Goal: Information Seeking & Learning: Compare options

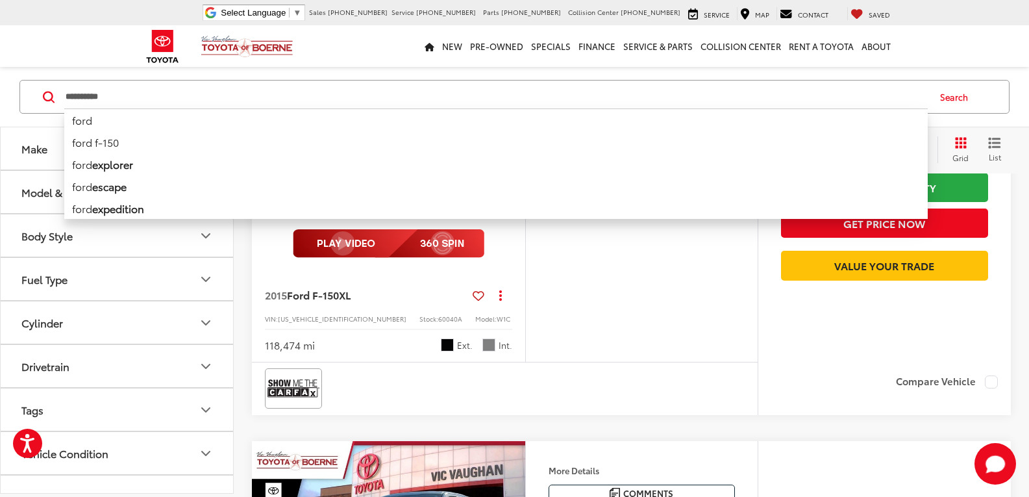
drag, startPoint x: 153, startPoint y: 90, endPoint x: 0, endPoint y: 118, distance: 155.8
click at [0, 131] on div "**********" at bounding box center [514, 401] width 1029 height 1857
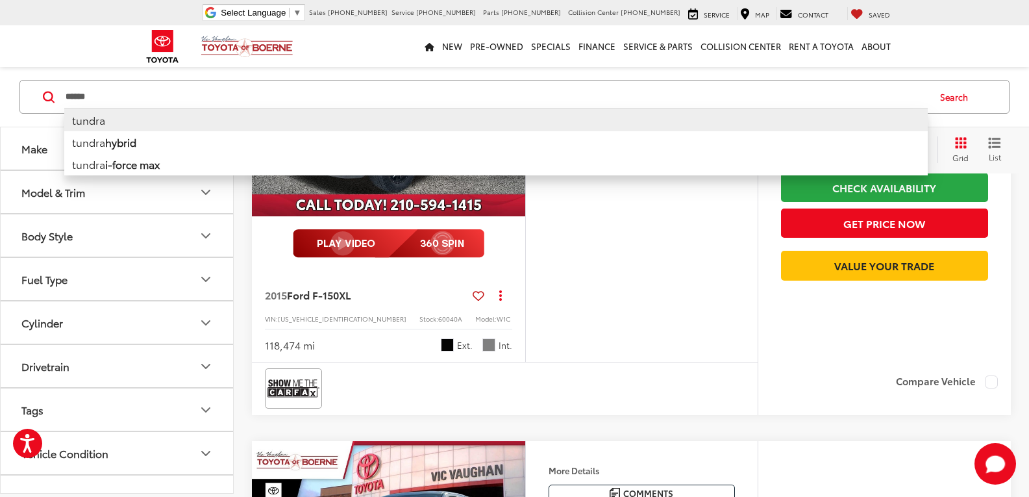
type input "******"
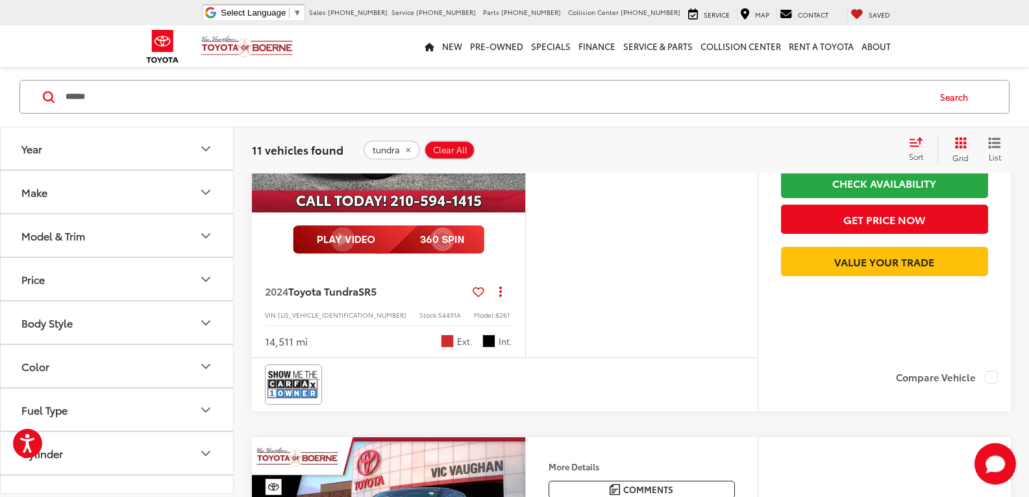
scroll to position [186, 0]
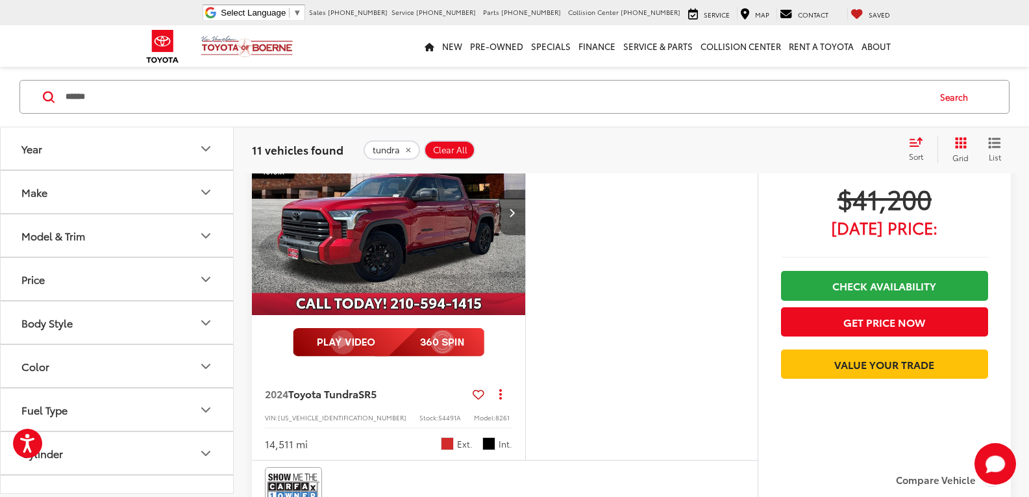
click at [509, 218] on button "Next image" at bounding box center [512, 212] width 26 height 45
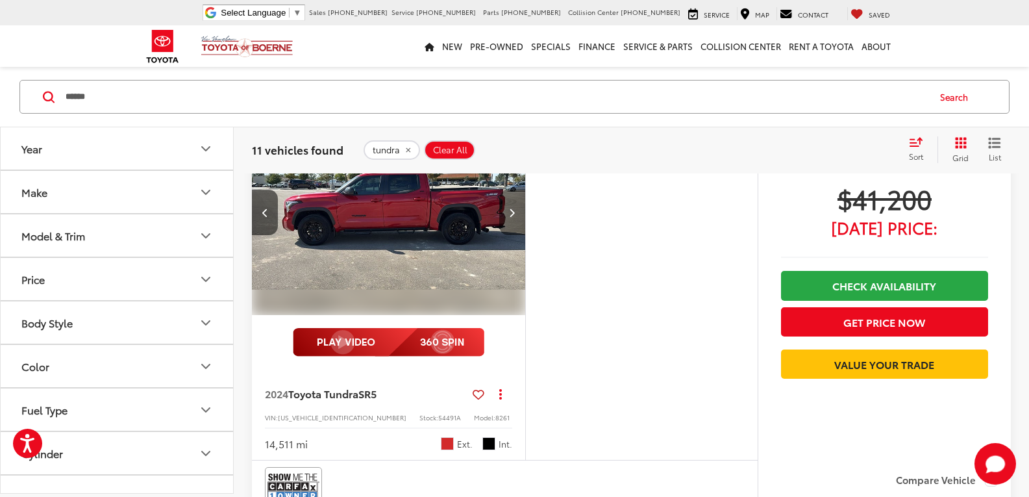
click at [514, 221] on button "Next image" at bounding box center [512, 212] width 26 height 45
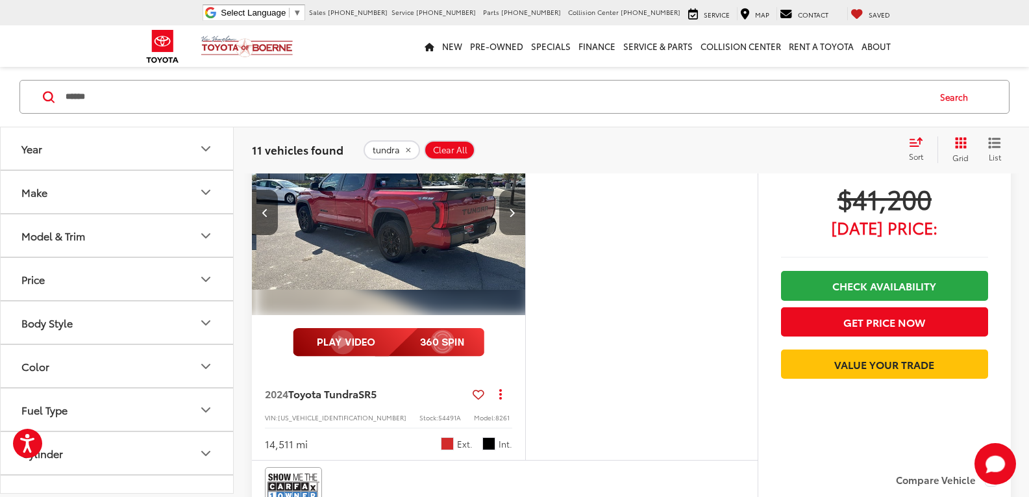
scroll to position [0, 550]
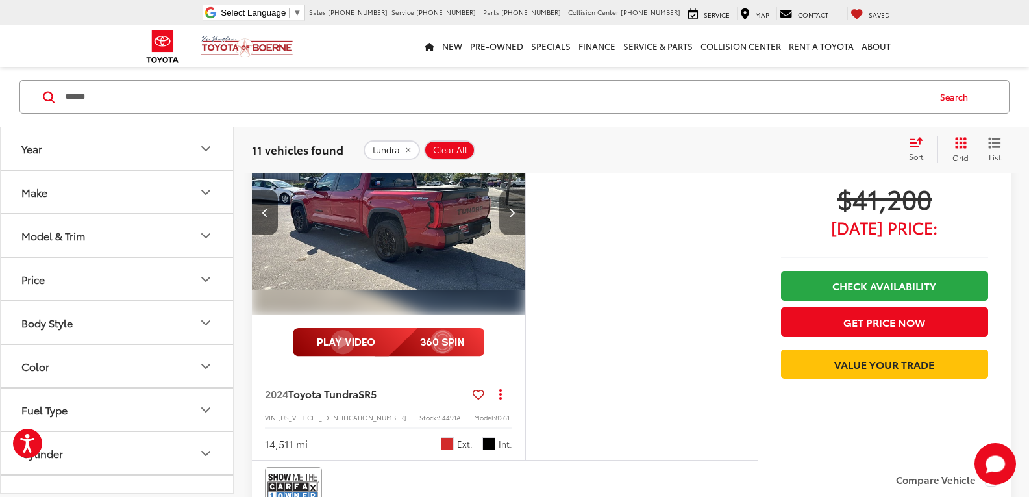
click at [514, 221] on button "Next image" at bounding box center [512, 212] width 26 height 45
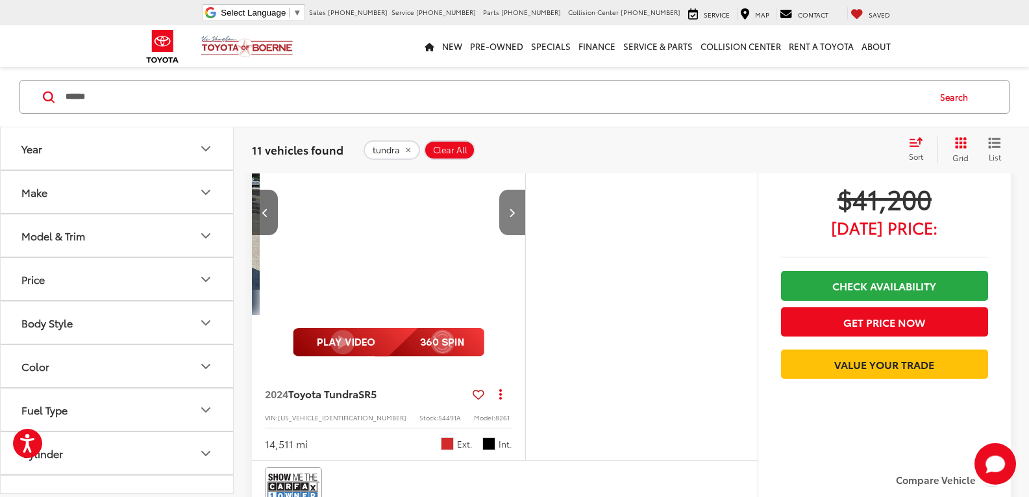
scroll to position [0, 825]
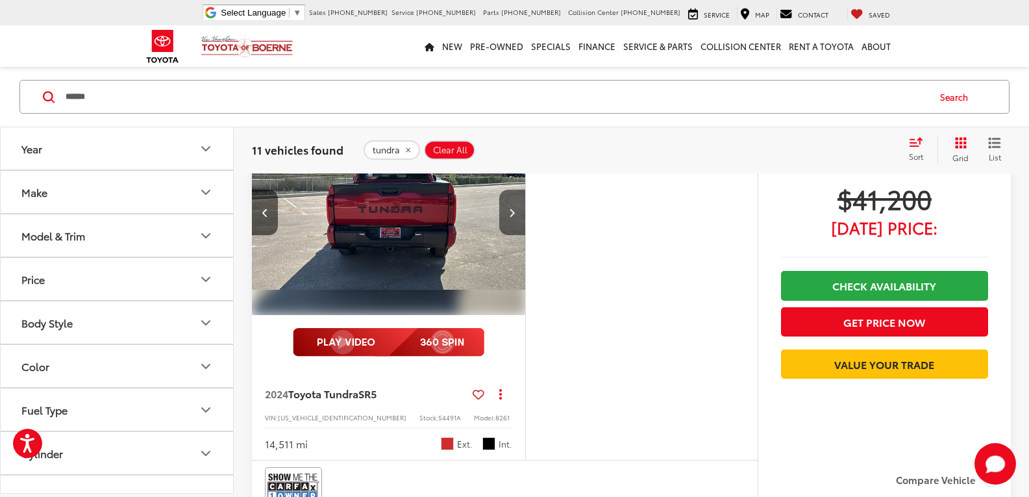
click at [514, 221] on button "Next image" at bounding box center [512, 212] width 26 height 45
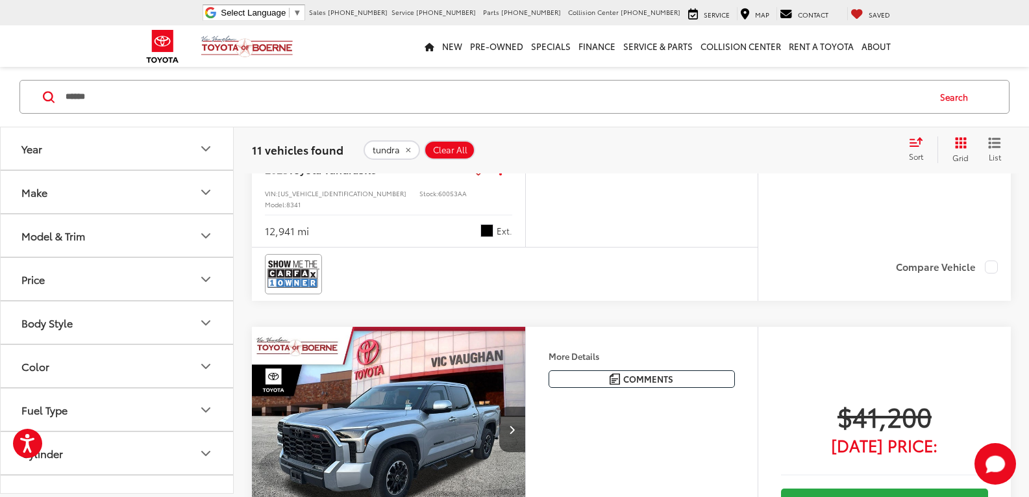
scroll to position [965, 0]
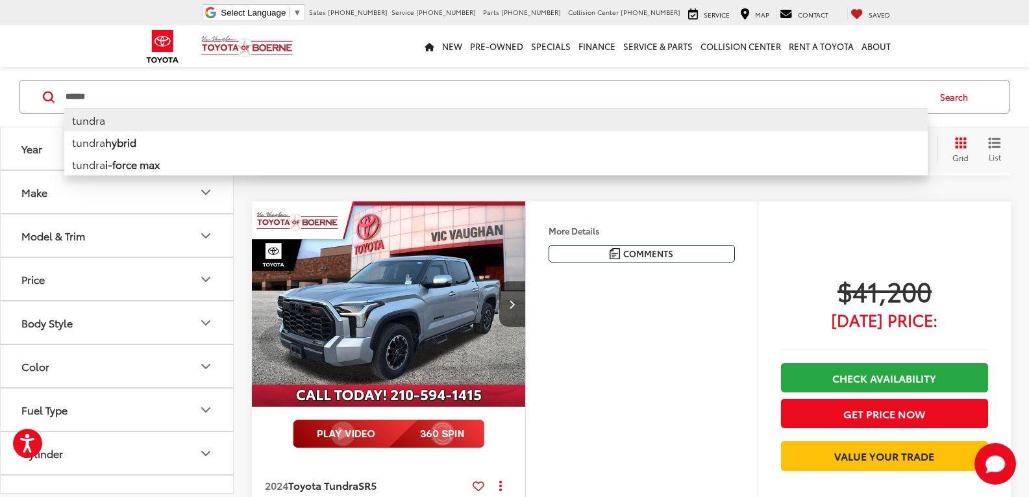
drag, startPoint x: 123, startPoint y: 91, endPoint x: 0, endPoint y: 79, distance: 124.0
click at [0, 79] on div "****** ****** tundra tundra hybrid tundra i-force max Search" at bounding box center [514, 97] width 1029 height 60
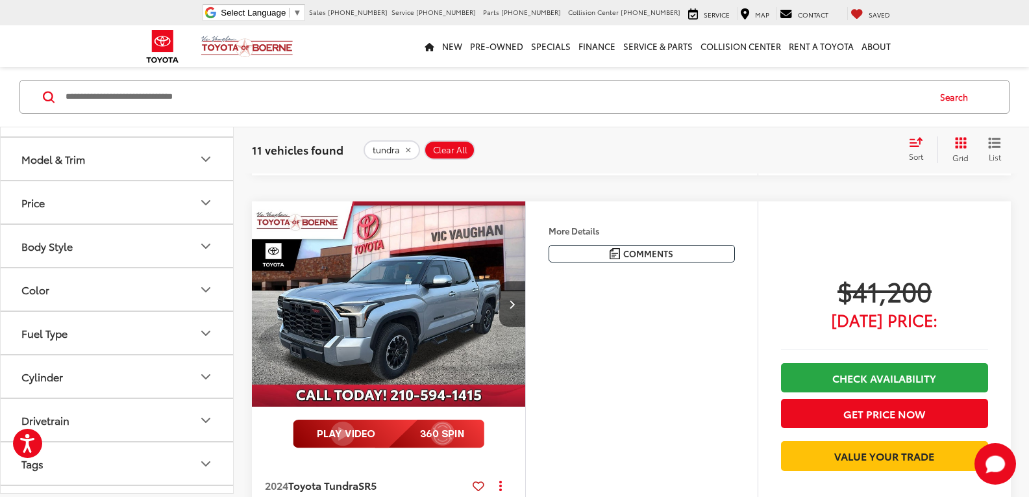
scroll to position [199, 0]
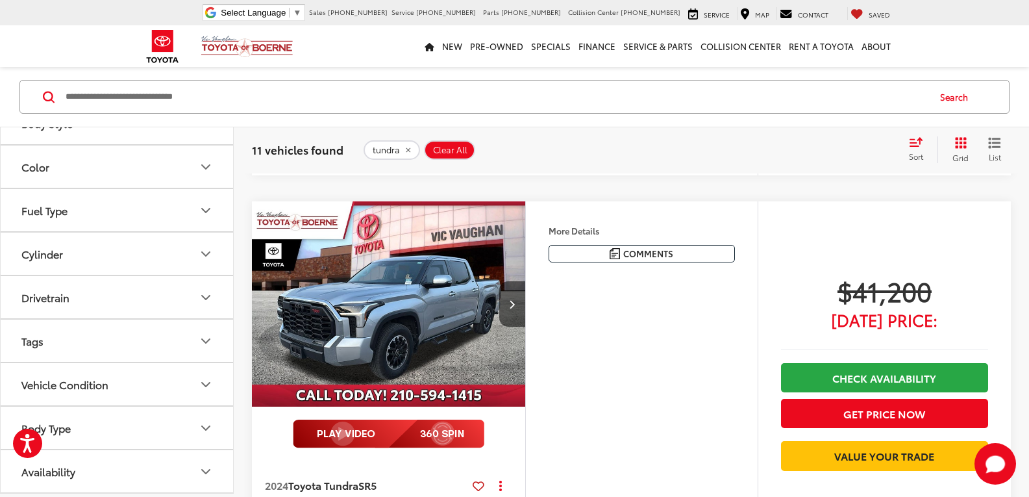
click at [63, 422] on div "Body Type" at bounding box center [45, 428] width 49 height 12
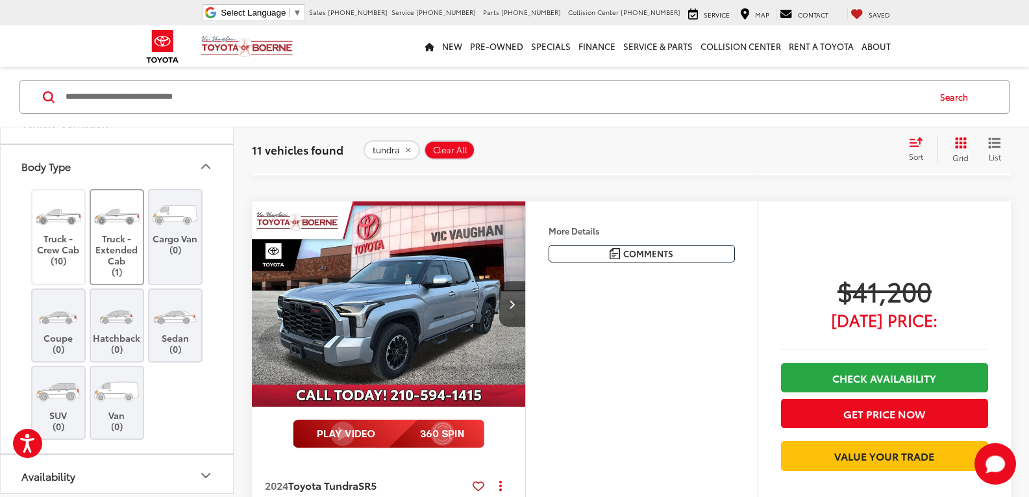
scroll to position [465, 0]
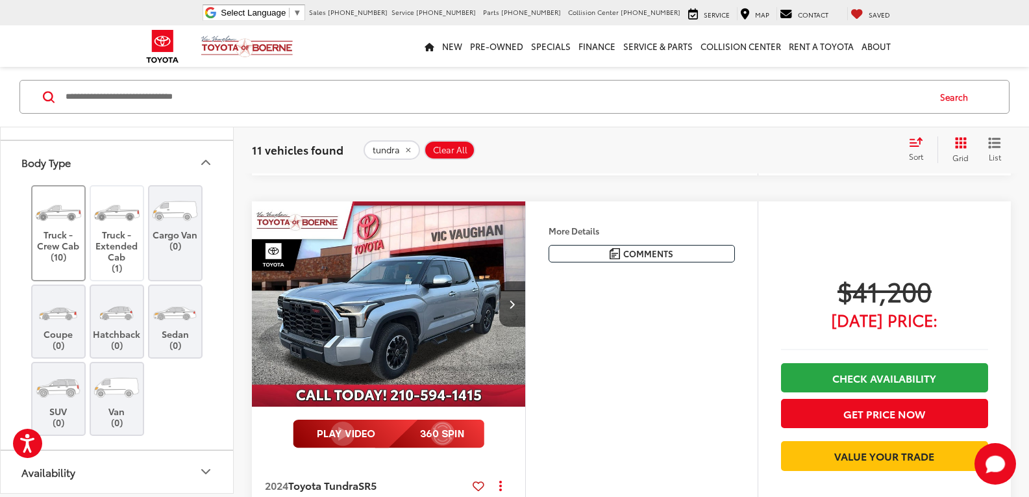
click at [64, 232] on label "Truck - Crew Cab (10)" at bounding box center [58, 227] width 53 height 69
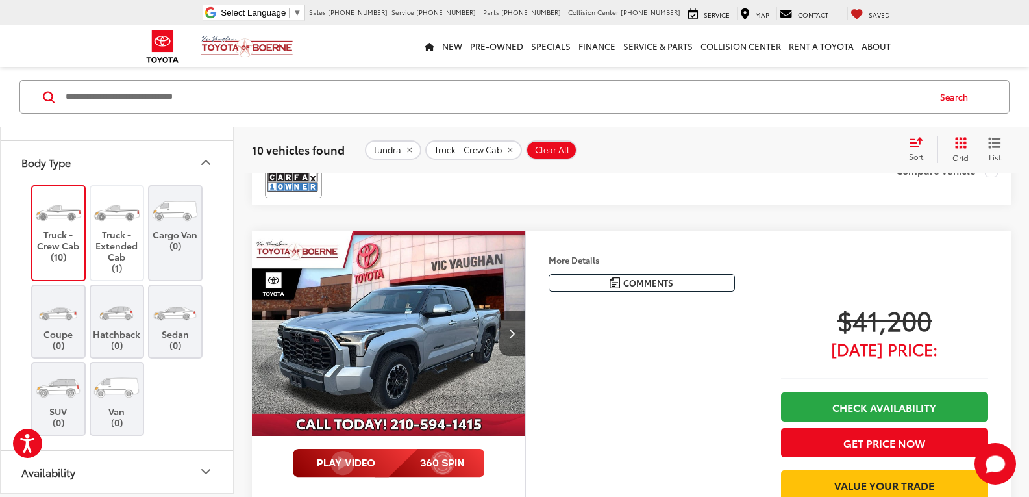
scroll to position [640, 0]
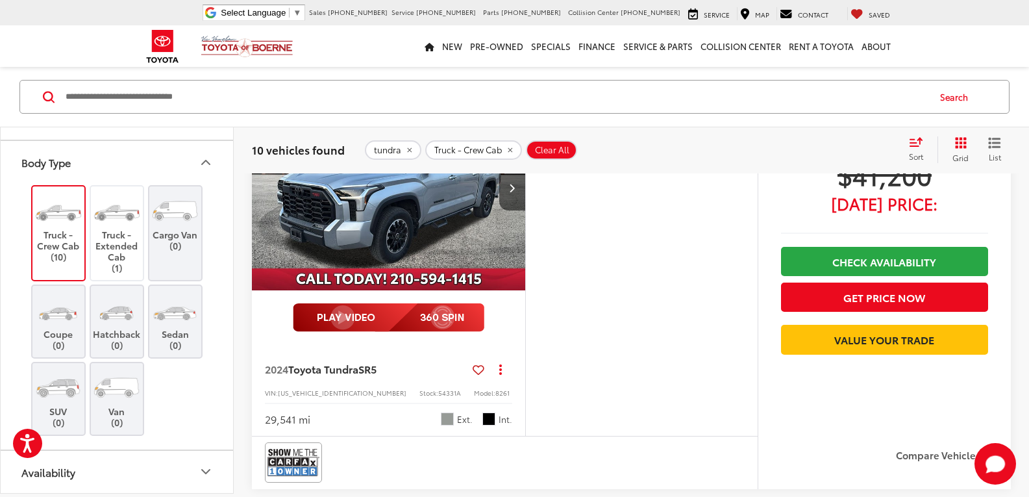
click at [406, 146] on icon "remove tundra" at bounding box center [409, 149] width 8 height 8
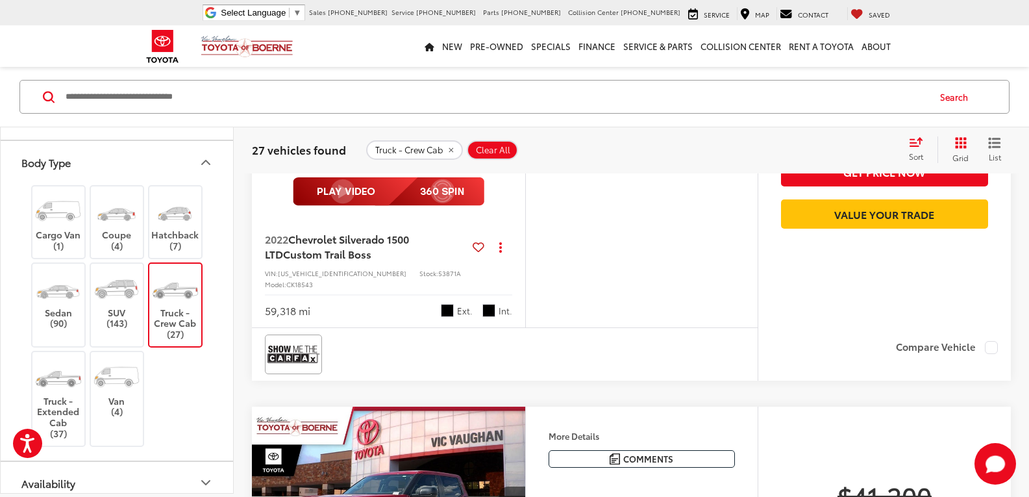
scroll to position [4210, 0]
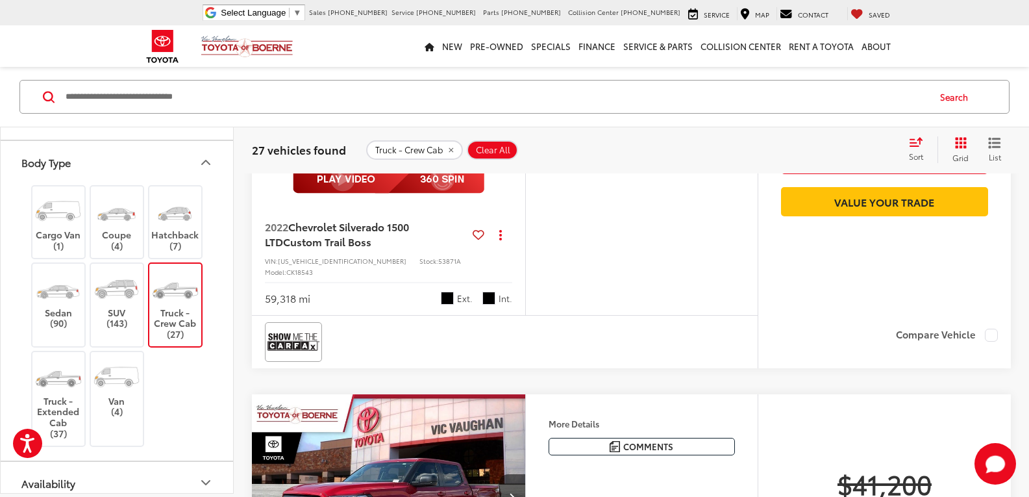
click at [455, 149] on button "Truck - Crew Cab" at bounding box center [414, 149] width 97 height 19
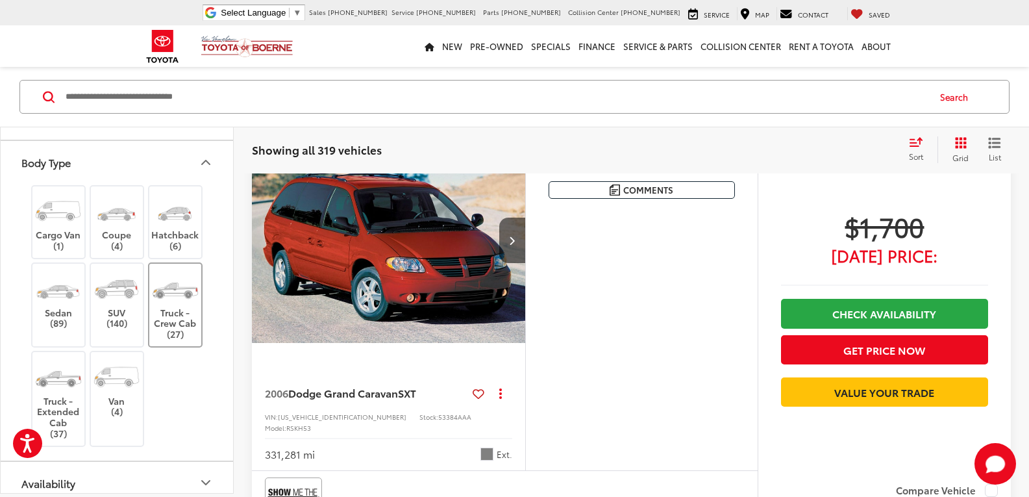
scroll to position [121, 0]
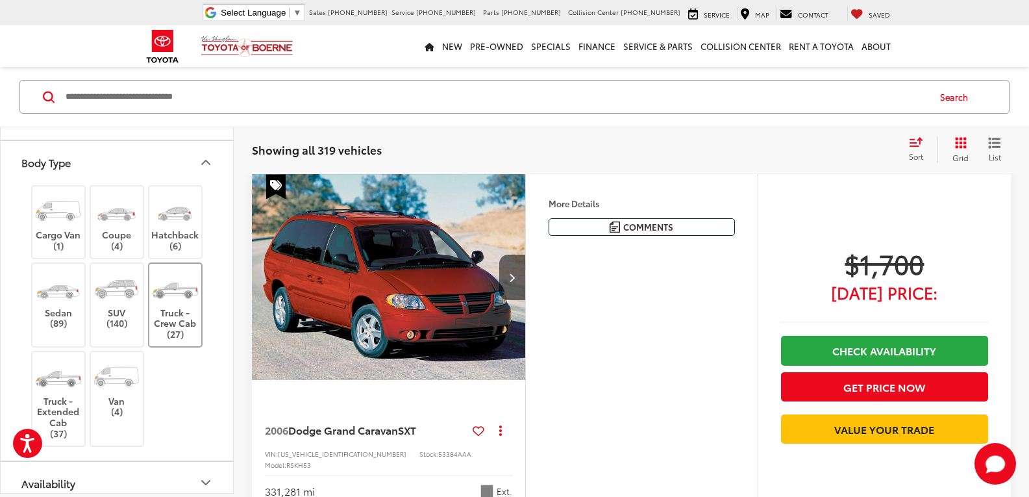
click at [169, 318] on label "Truck - Crew Cab (27)" at bounding box center [175, 304] width 53 height 69
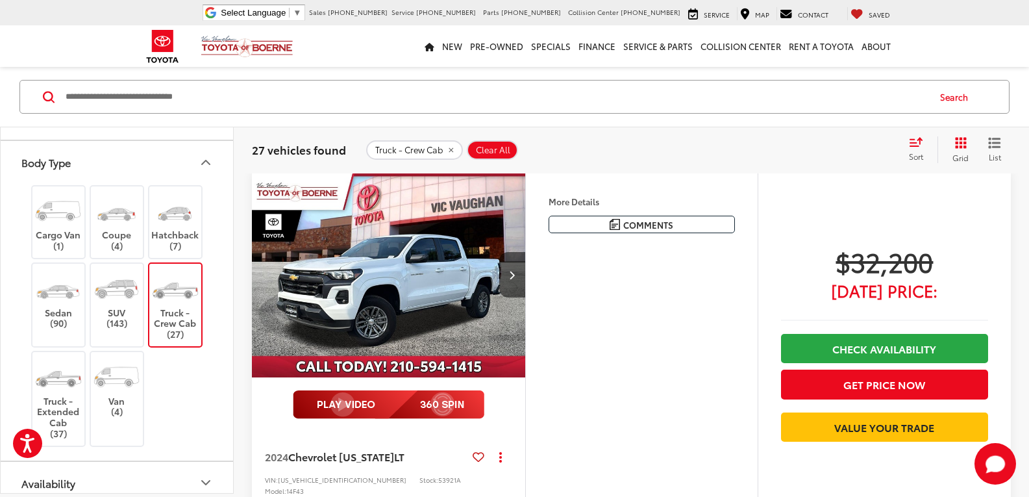
scroll to position [3527, 0]
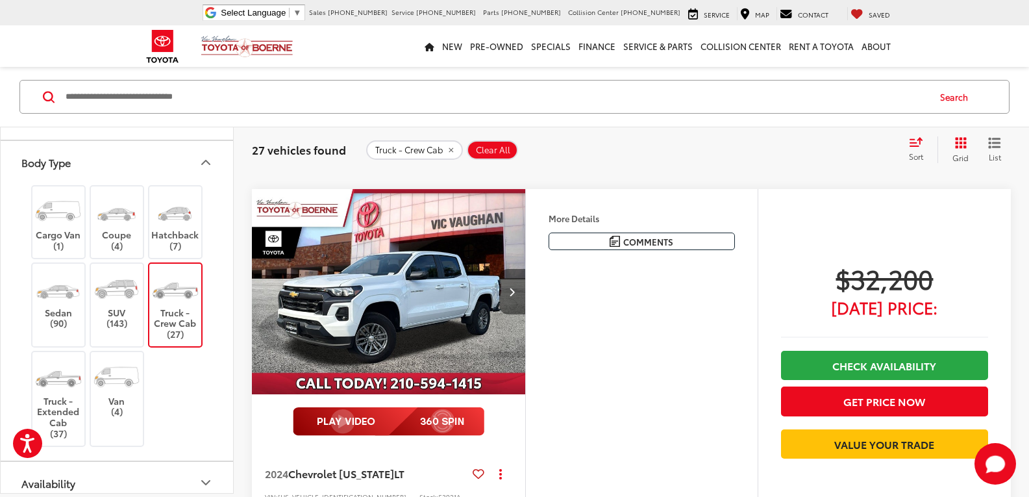
click at [506, 269] on button "Next image" at bounding box center [512, 291] width 26 height 45
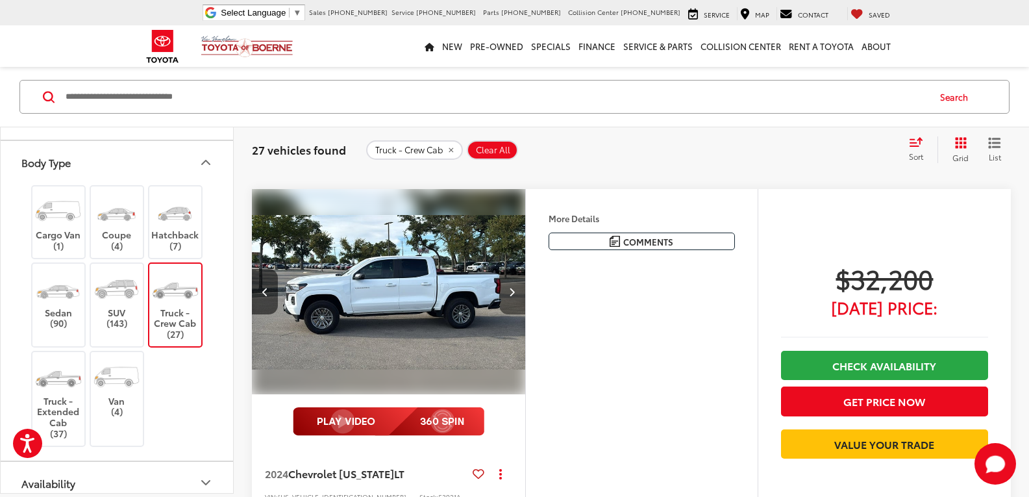
click at [505, 269] on button "Next image" at bounding box center [512, 291] width 26 height 45
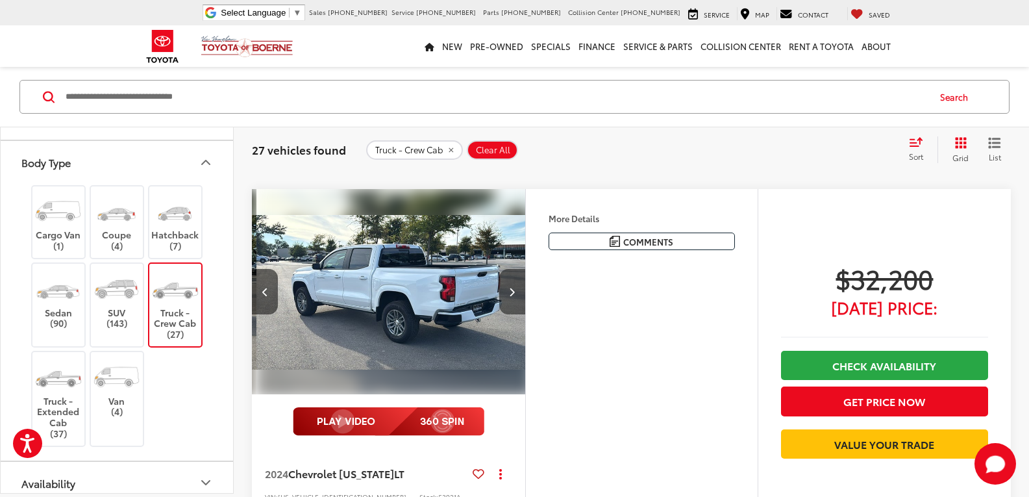
scroll to position [0, 550]
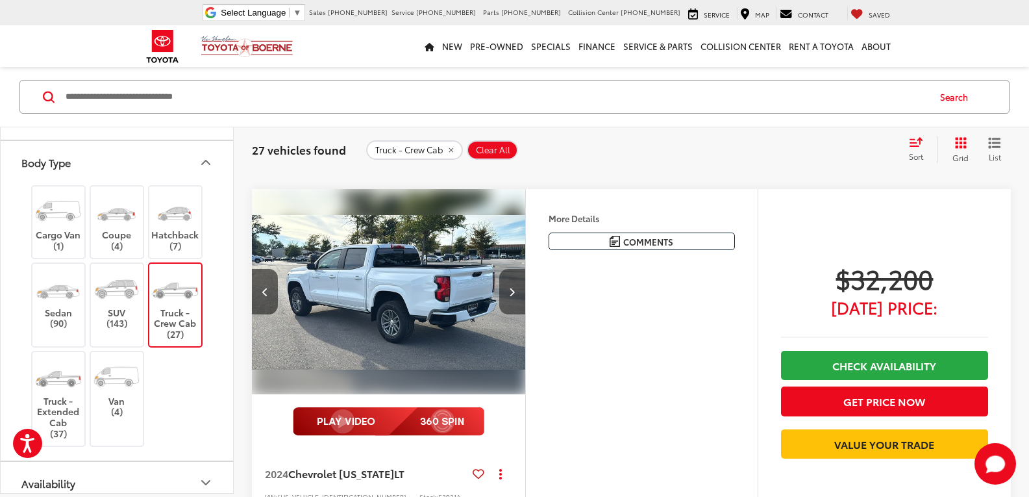
click at [503, 269] on button "Next image" at bounding box center [512, 291] width 26 height 45
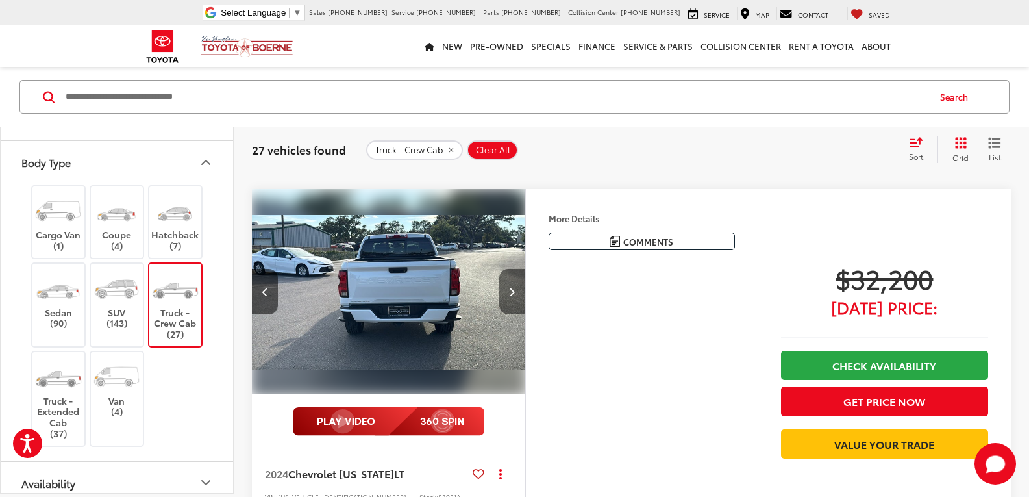
click at [503, 269] on button "Next image" at bounding box center [512, 291] width 26 height 45
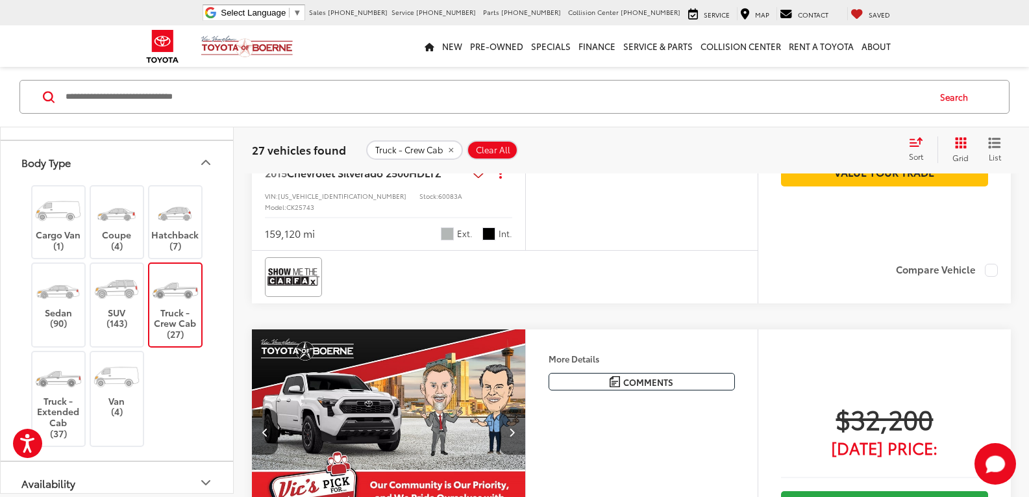
scroll to position [3202, 0]
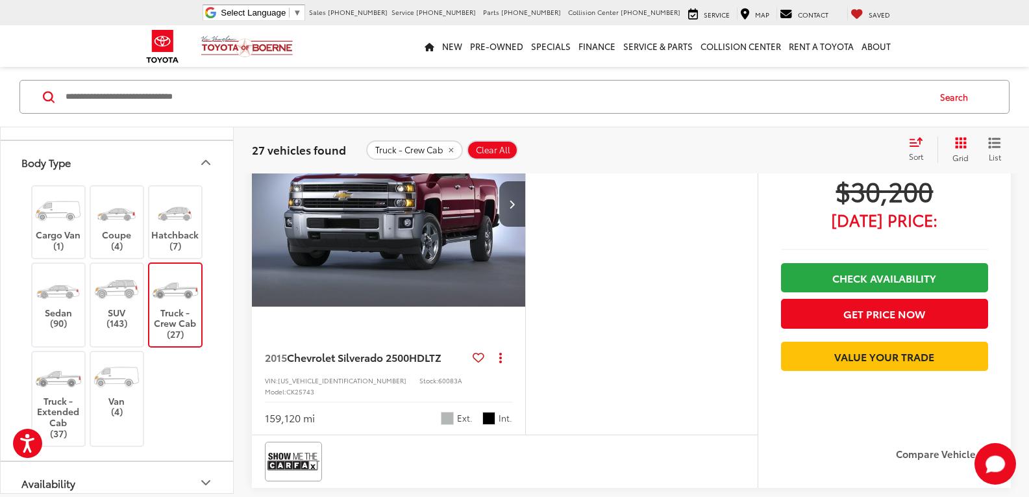
click at [484, 150] on span "Clear All" at bounding box center [493, 149] width 34 height 10
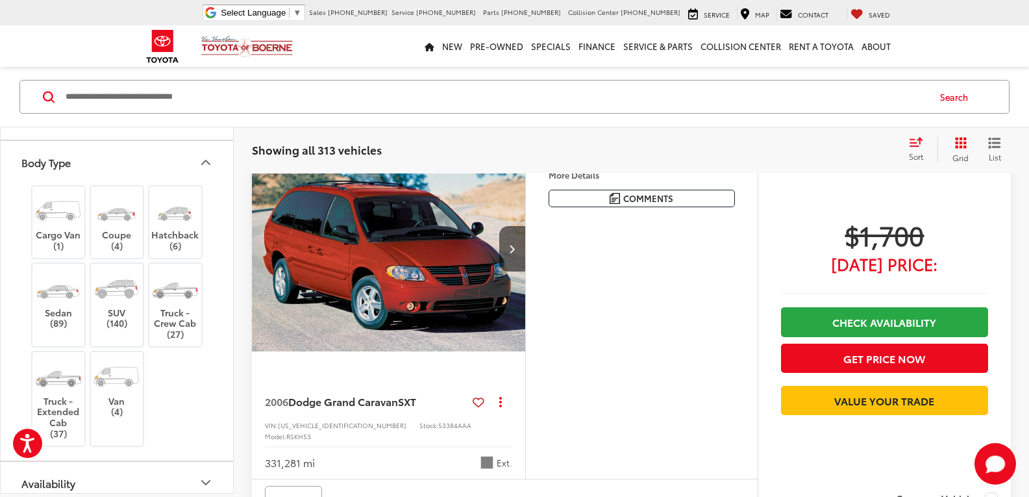
scroll to position [121, 0]
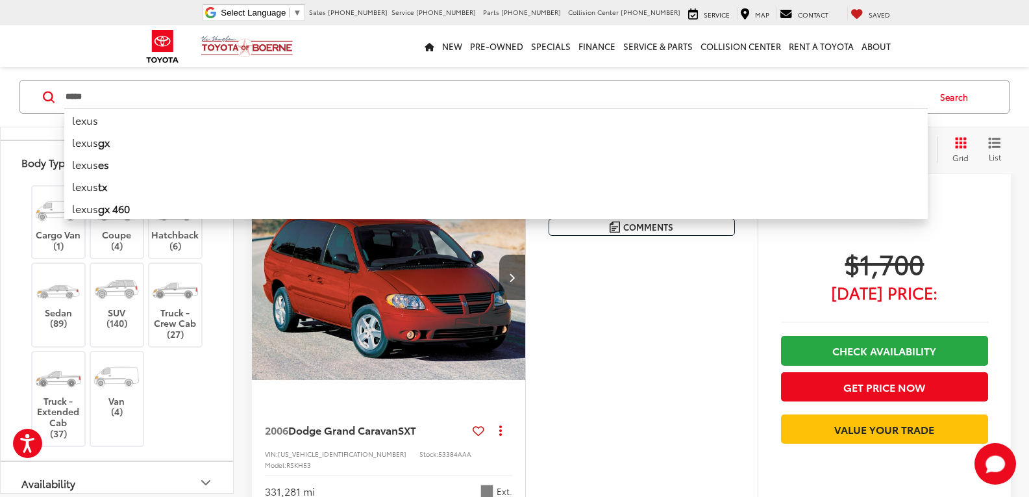
type input "*****"
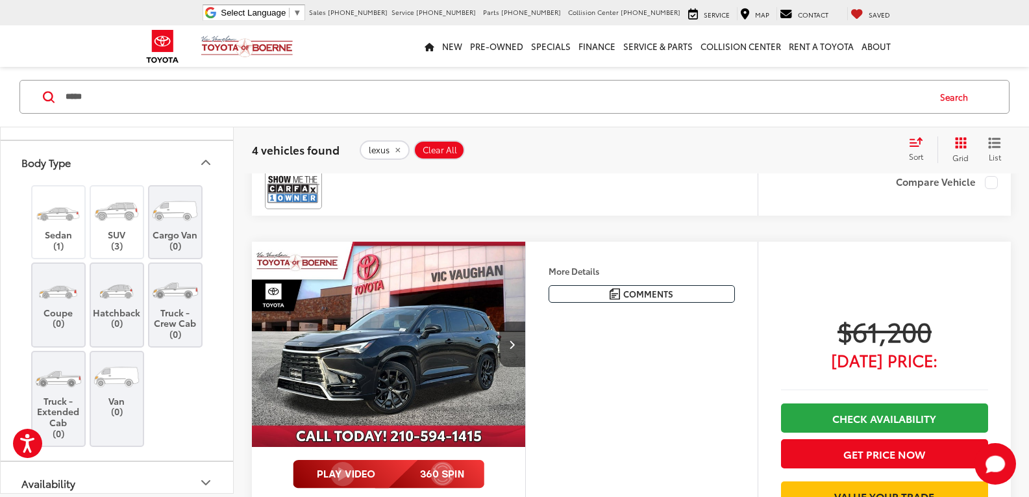
scroll to position [1225, 0]
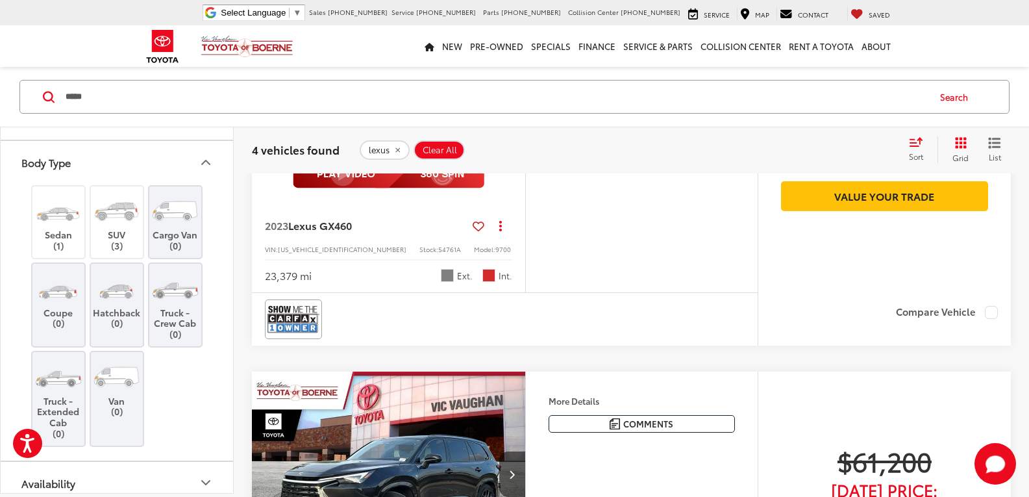
click at [433, 145] on span "Clear All" at bounding box center [440, 149] width 34 height 10
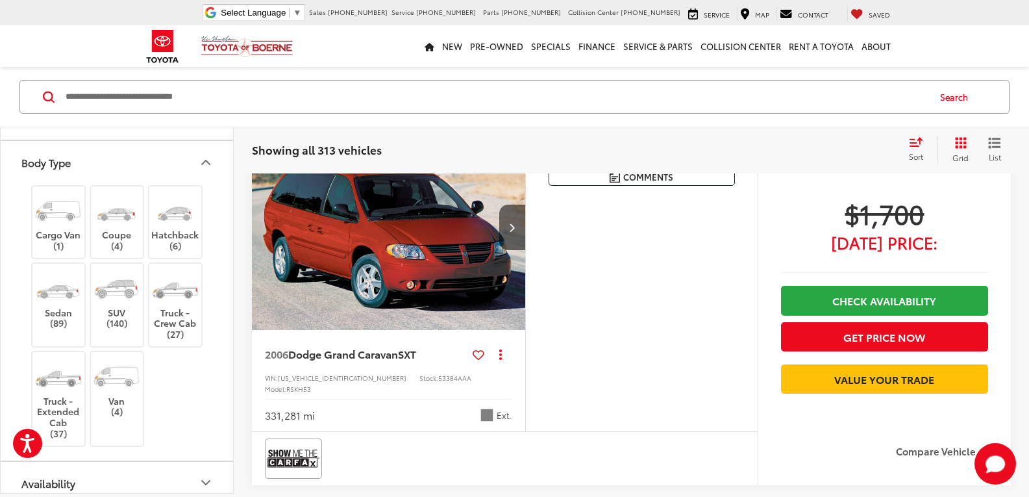
scroll to position [121, 0]
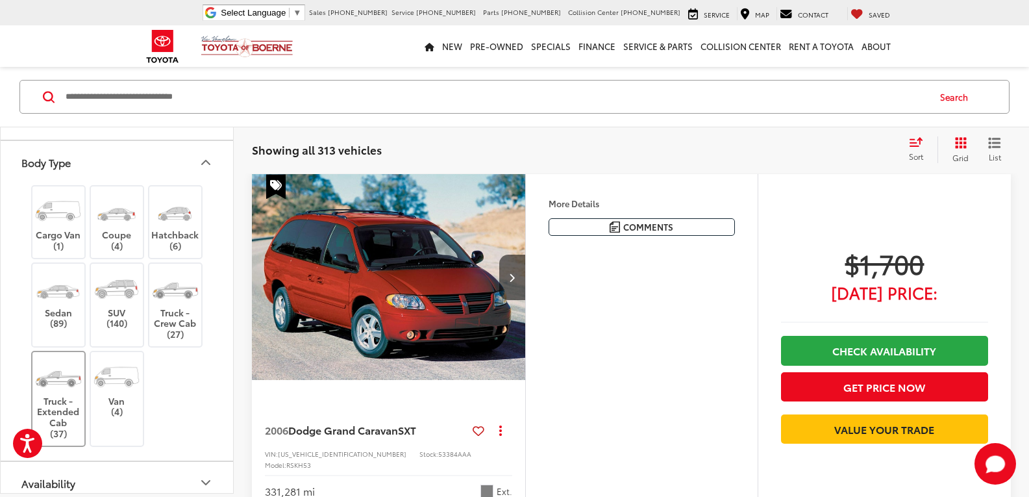
click at [49, 413] on label "Truck - Extended Cab (37)" at bounding box center [58, 399] width 53 height 80
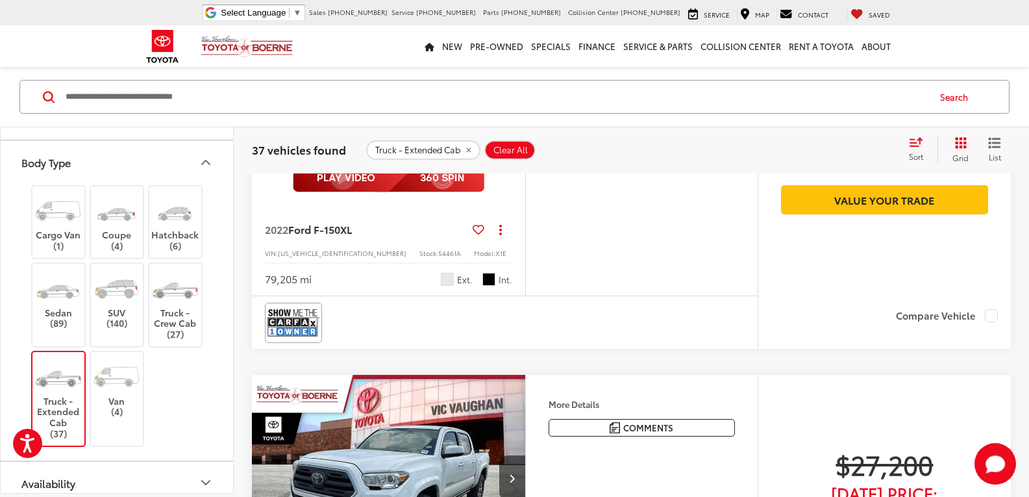
scroll to position [1874, 0]
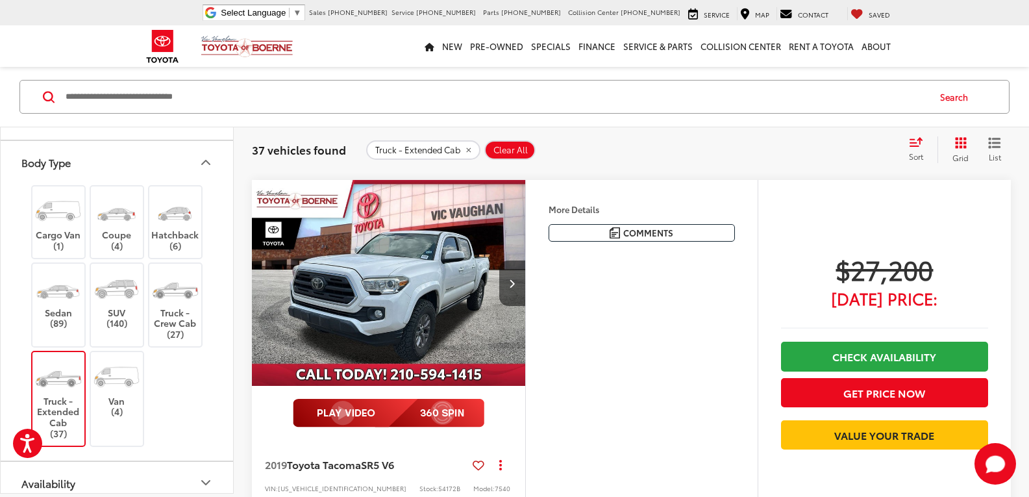
click at [512, 140] on button "Clear All" at bounding box center [510, 149] width 51 height 19
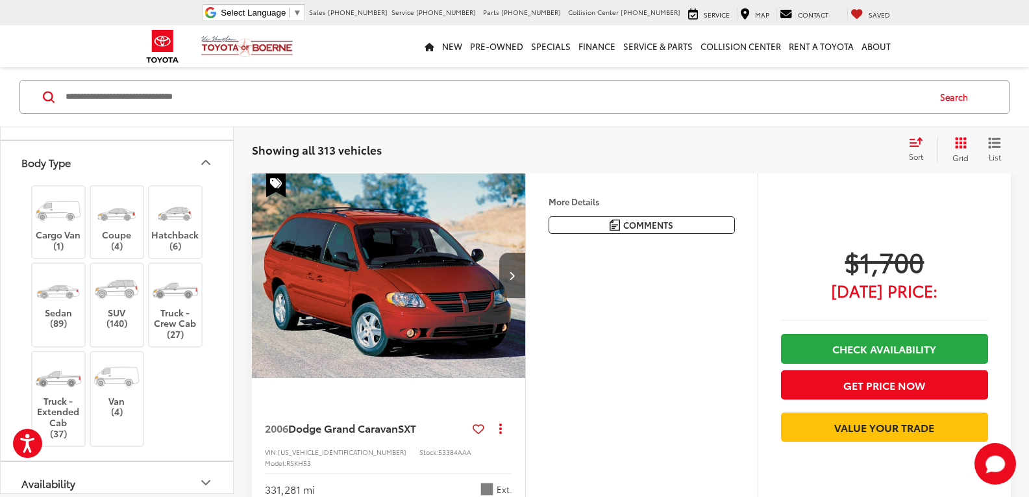
scroll to position [121, 0]
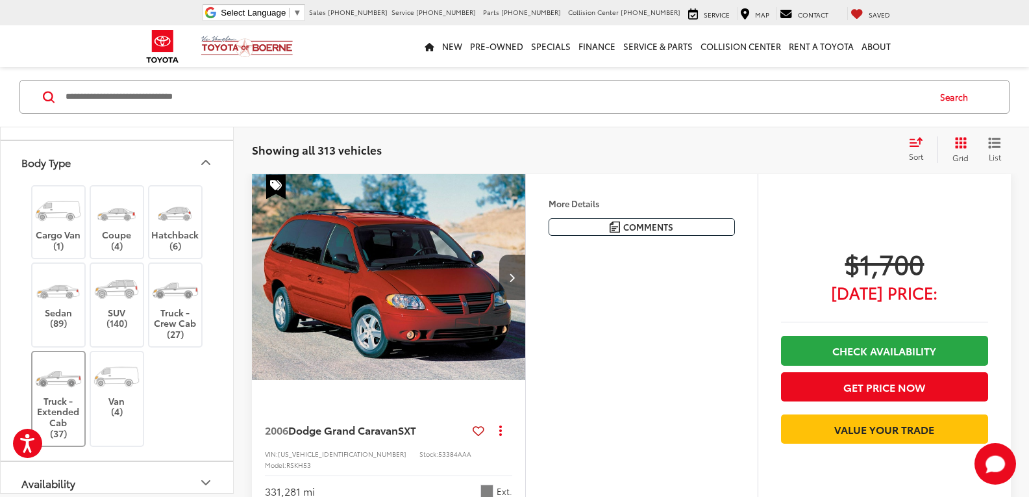
click at [76, 422] on label "Truck - Extended Cab (37)" at bounding box center [58, 399] width 53 height 80
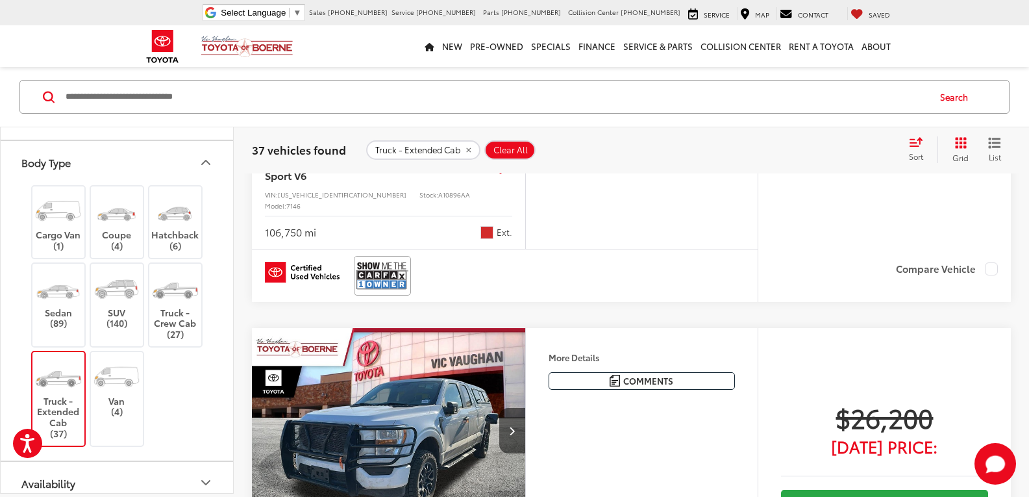
scroll to position [1485, 0]
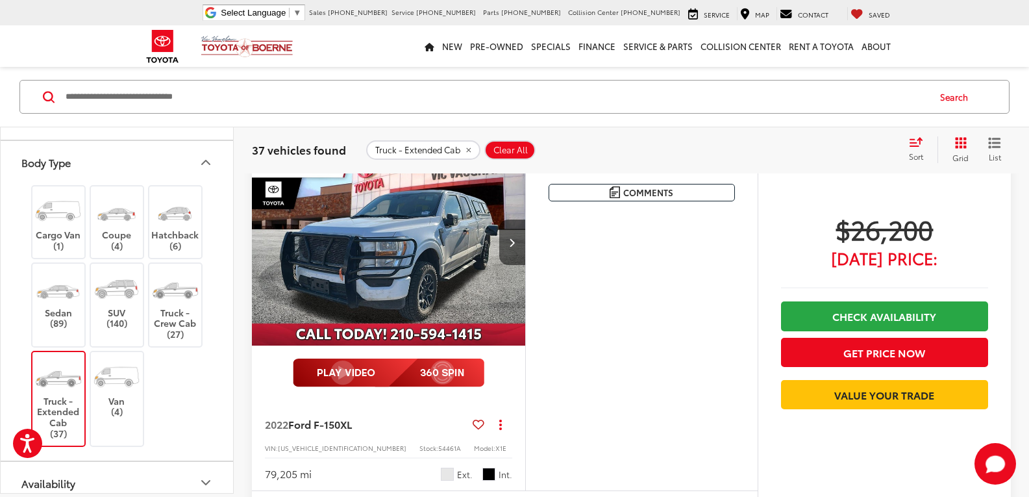
click at [510, 147] on span "Clear All" at bounding box center [511, 149] width 34 height 10
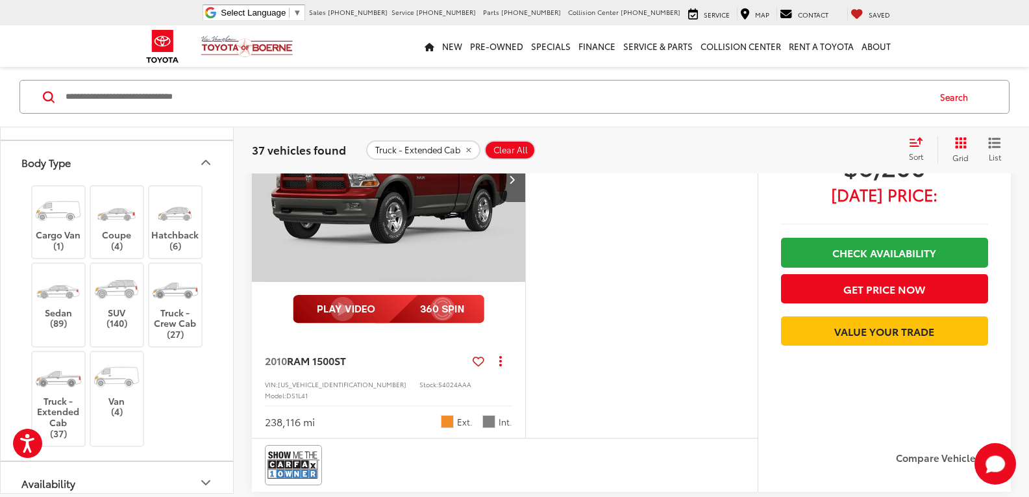
click at [219, 105] on input "Search by Make, Model, or Keyword" at bounding box center [496, 96] width 864 height 31
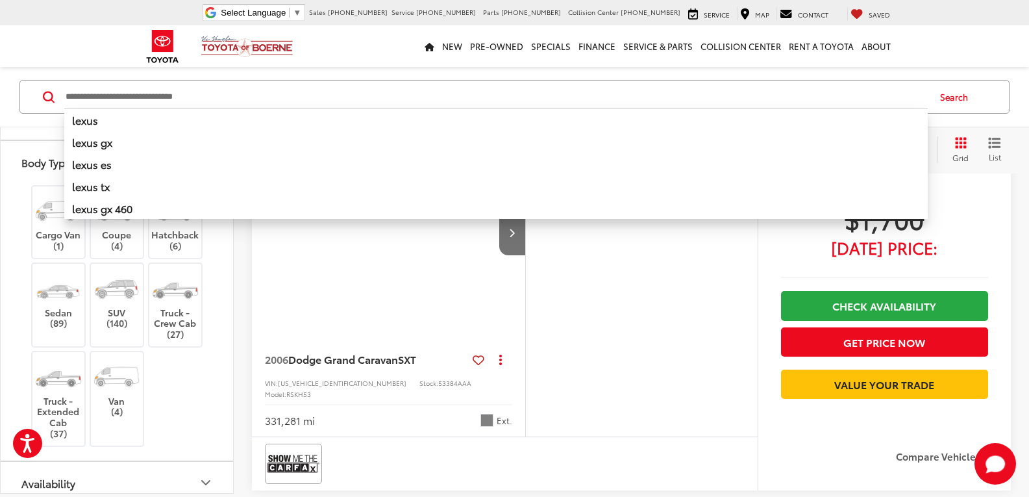
scroll to position [121, 0]
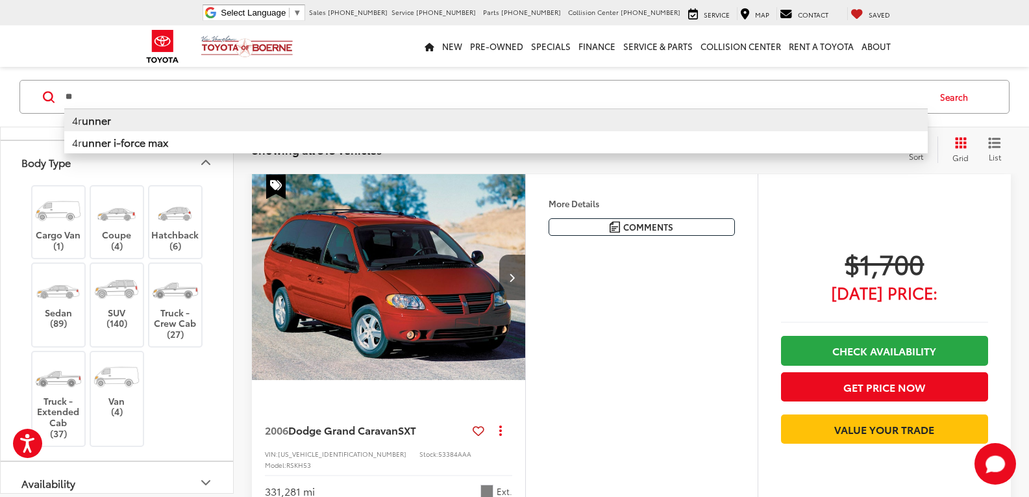
click at [132, 125] on li "4r unner" at bounding box center [496, 119] width 864 height 23
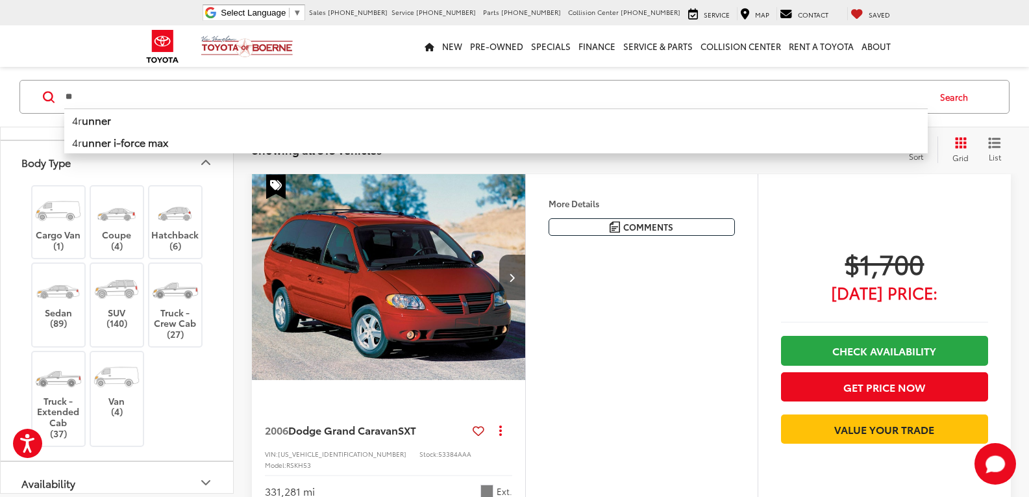
type input "*******"
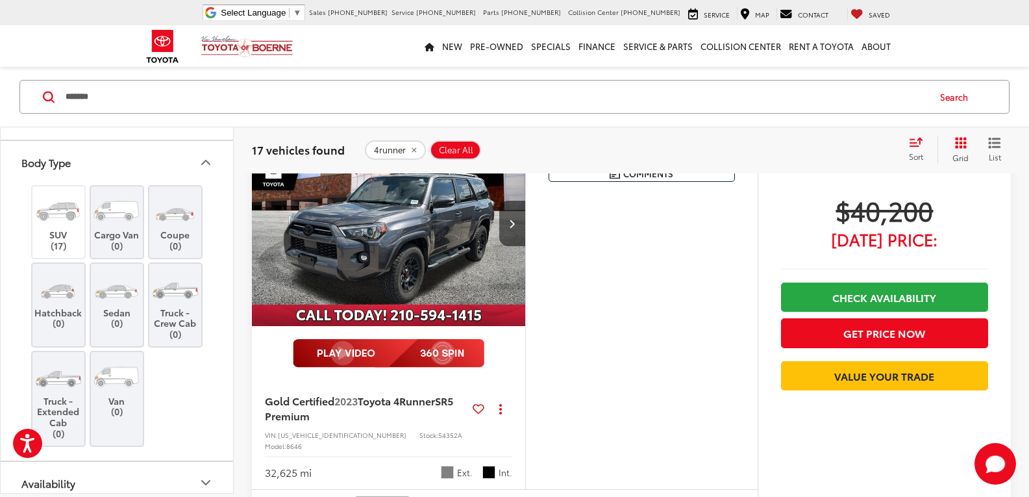
scroll to position [3238, 0]
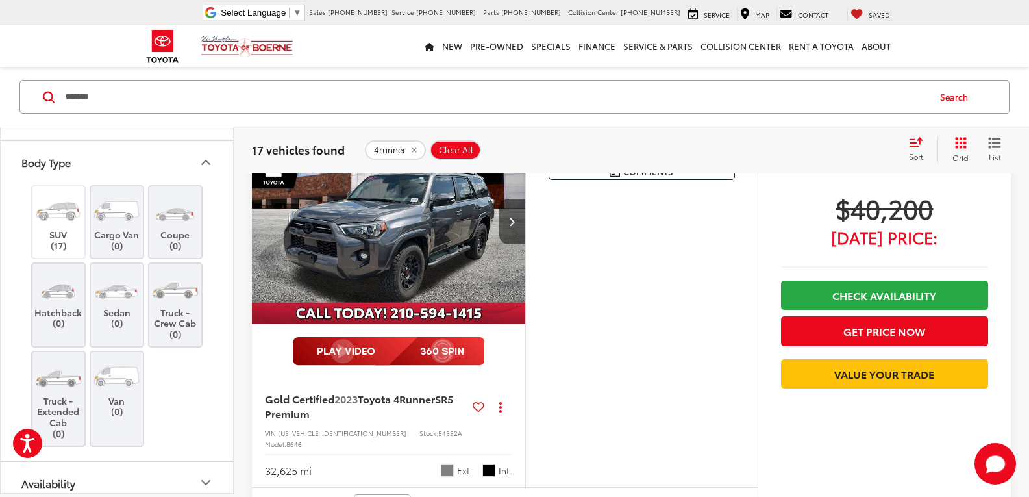
click at [459, 153] on span "Clear All" at bounding box center [456, 149] width 34 height 10
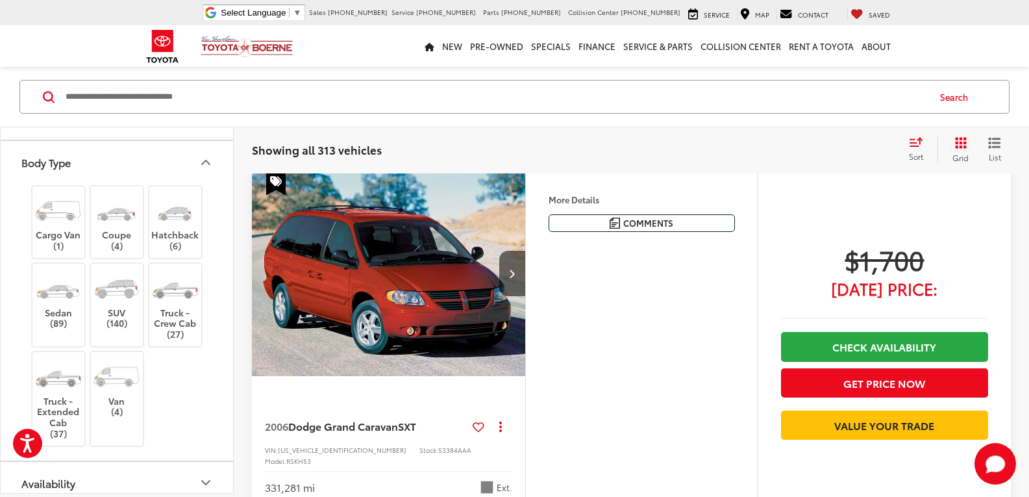
scroll to position [121, 0]
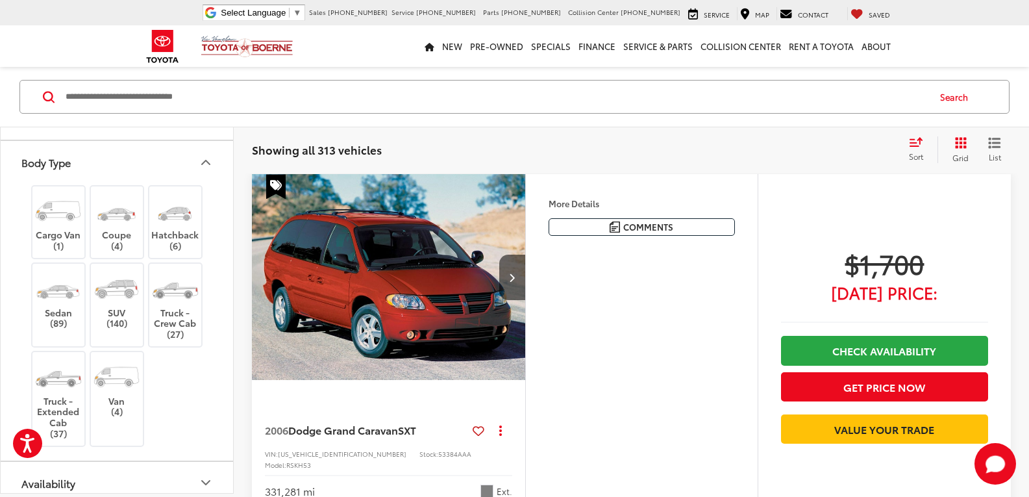
click at [199, 162] on icon "Body Type" at bounding box center [206, 163] width 16 height 16
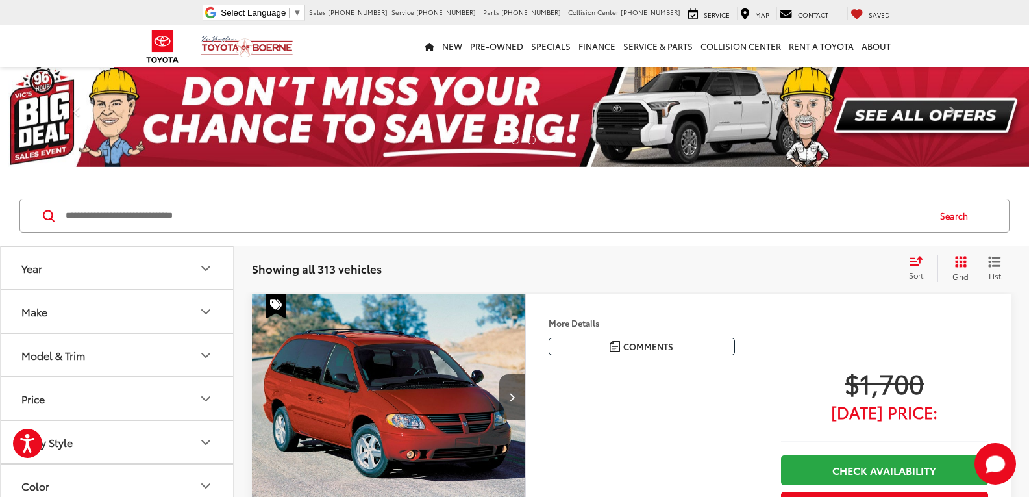
scroll to position [0, 0]
